Goal: Navigation & Orientation: Find specific page/section

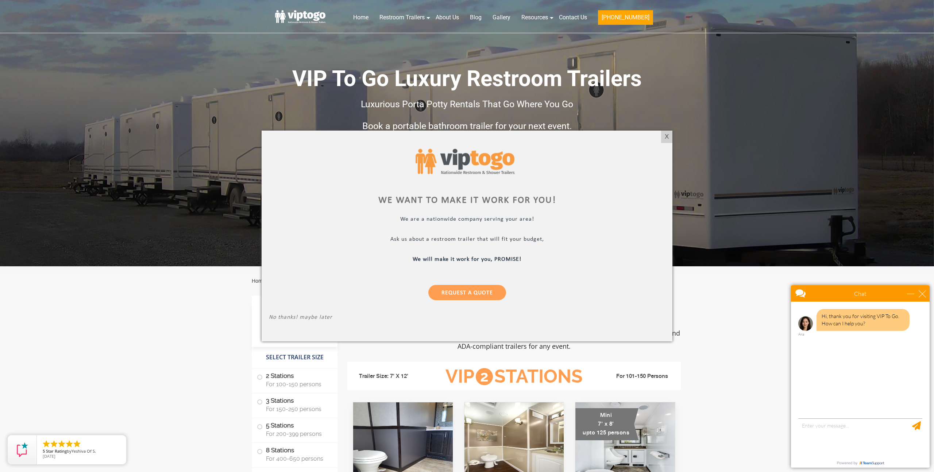
click at [667, 143] on div "We want to make it work for you! We are a nationwide company serving your area!…" at bounding box center [466, 236] width 411 height 211
click at [667, 137] on div "X" at bounding box center [666, 137] width 11 height 12
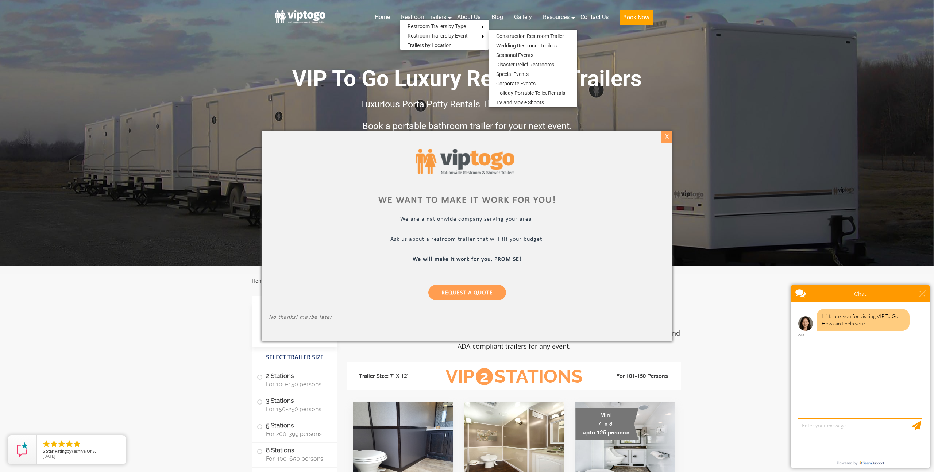
click at [662, 138] on div "X" at bounding box center [666, 137] width 11 height 12
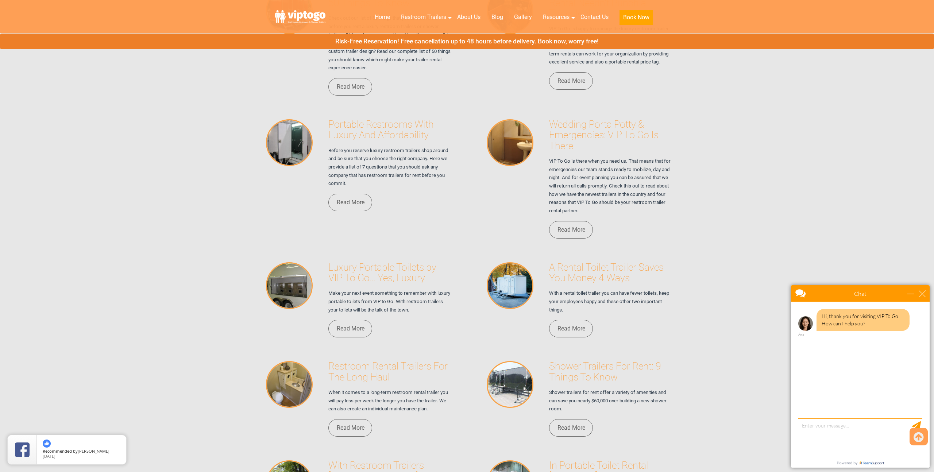
scroll to position [5160, 0]
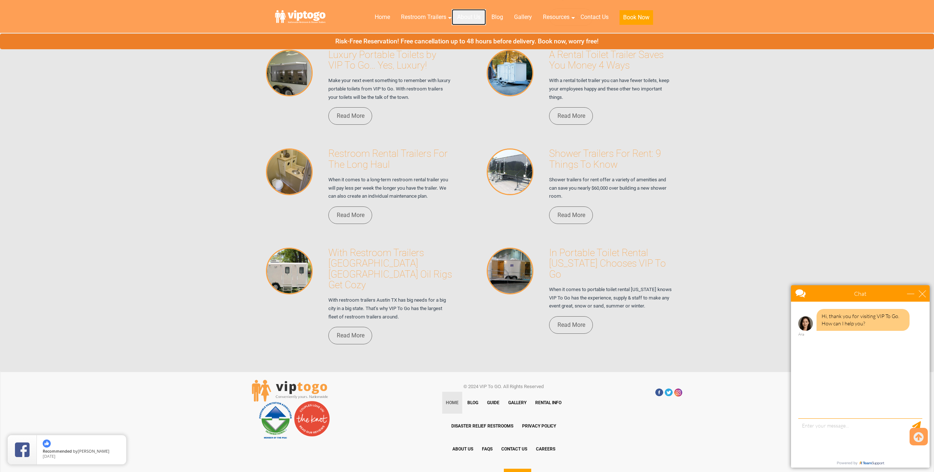
click at [468, 15] on link "About Us" at bounding box center [468, 17] width 34 height 16
